Goal: Transaction & Acquisition: Obtain resource

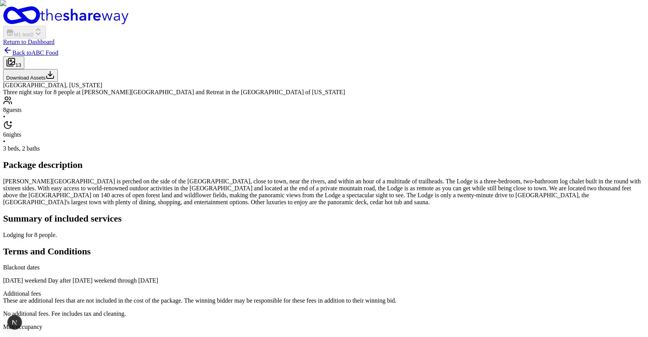
click at [199, 273] on div "[GEOGRAPHIC_DATA], [US_STATE] Three night stay for 8 people at [PERSON_NAME][GE…" at bounding box center [324, 252] width 642 height 340
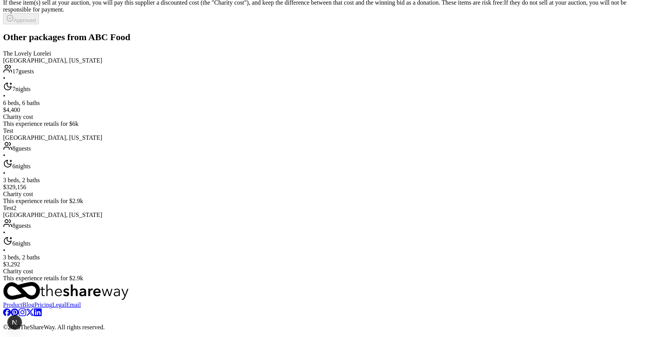
scroll to position [1052, 0]
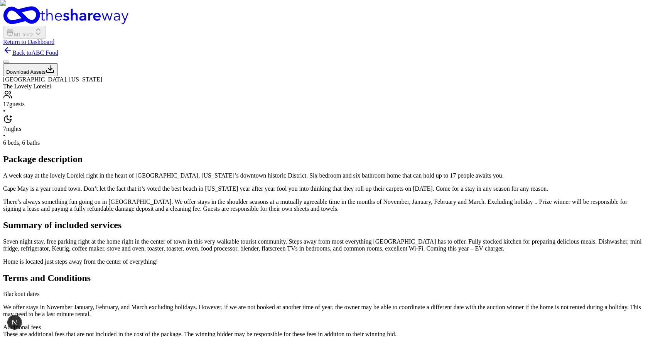
click at [58, 76] on button "Download Assets" at bounding box center [30, 69] width 55 height 13
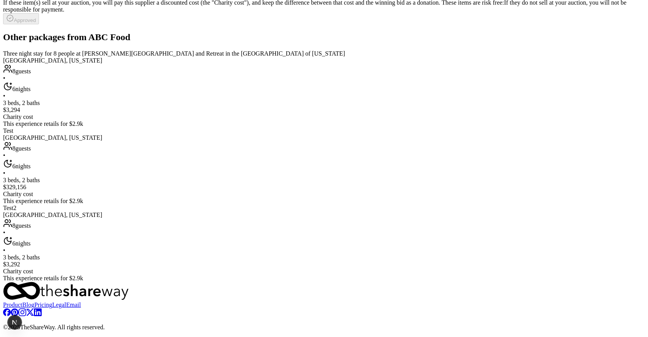
scroll to position [1271, 0]
click at [168, 127] on div "Three night stay for 8 people at Downing Mountain Lodge and Retreat in the Rock…" at bounding box center [324, 88] width 642 height 77
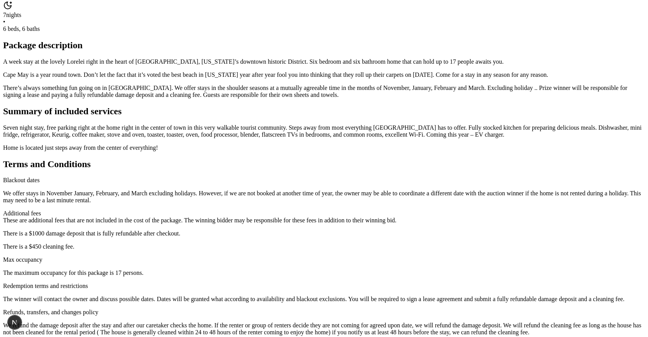
scroll to position [0, 0]
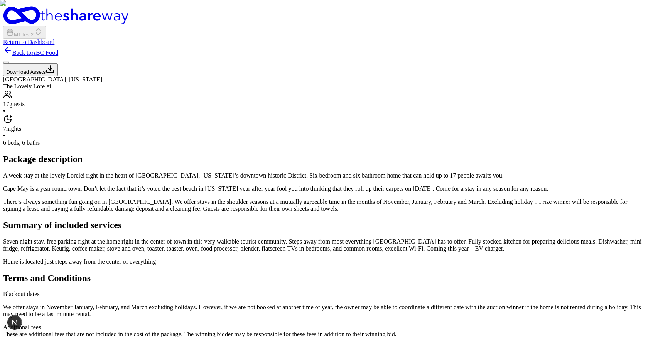
click at [58, 76] on button "Download Assets" at bounding box center [30, 69] width 55 height 13
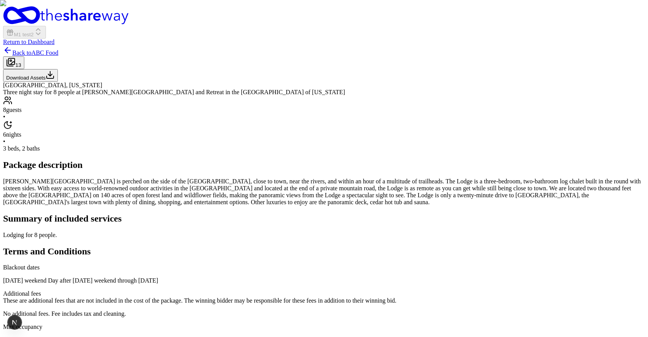
click at [58, 82] on button "Download Assets" at bounding box center [30, 75] width 55 height 13
